Goal: Find specific page/section: Find specific page/section

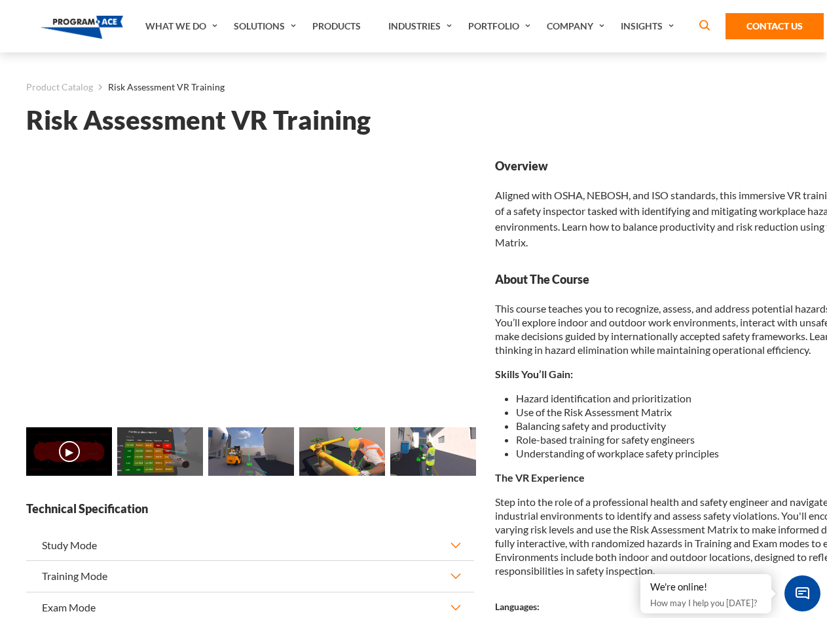
click at [267, 26] on link "Solutions" at bounding box center [266, 26] width 79 height 52
click at [0, 0] on div "AI & Computer Vision Solutions Computer Vision Quality Control AI tools for fas…" at bounding box center [0, 0] width 0 height 0
click at [0, 0] on div "AI & Computer Vision Solutions Virtual Training Solutions Virtual Tour Solution…" at bounding box center [0, 0] width 0 height 0
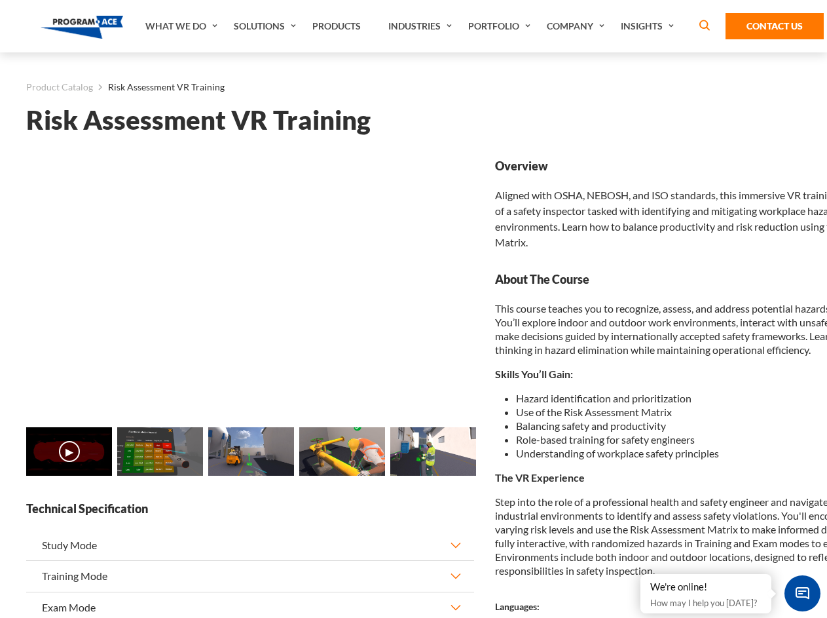
click at [0, 0] on div "AI & Computer Vision Solutions Virtual Training Solutions Virtual Tour Solution…" at bounding box center [0, 0] width 0 height 0
click at [0, 0] on div "AI & Computer Vision Solutions Computer Vision Quality Control AI tools for fas…" at bounding box center [0, 0] width 0 height 0
